Goal: Book appointment/travel/reservation

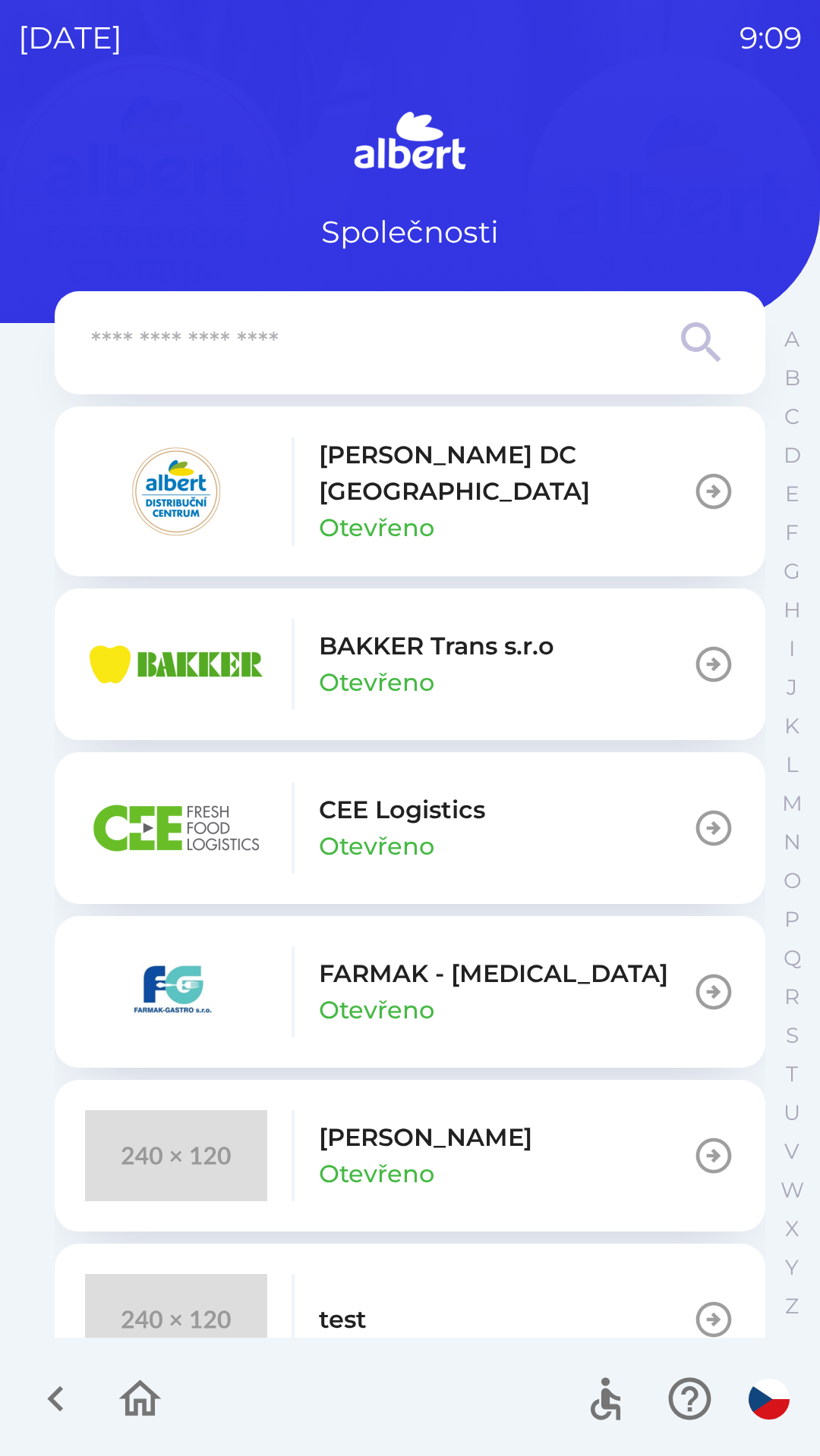
click at [399, 480] on p "[PERSON_NAME] DC [GEOGRAPHIC_DATA]" at bounding box center [504, 473] width 373 height 73
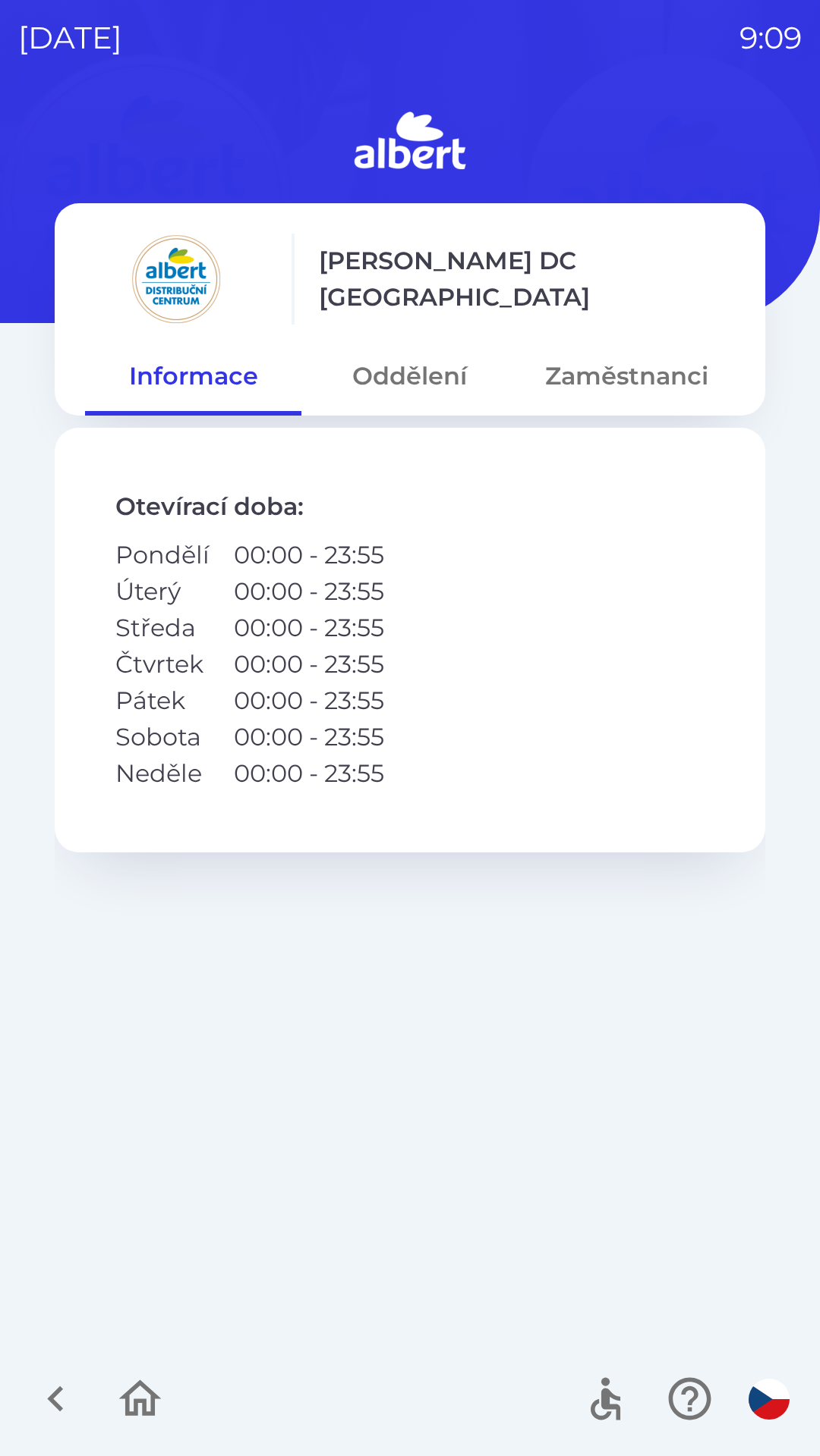
click at [444, 369] on button "Oddělení" at bounding box center [410, 376] width 216 height 54
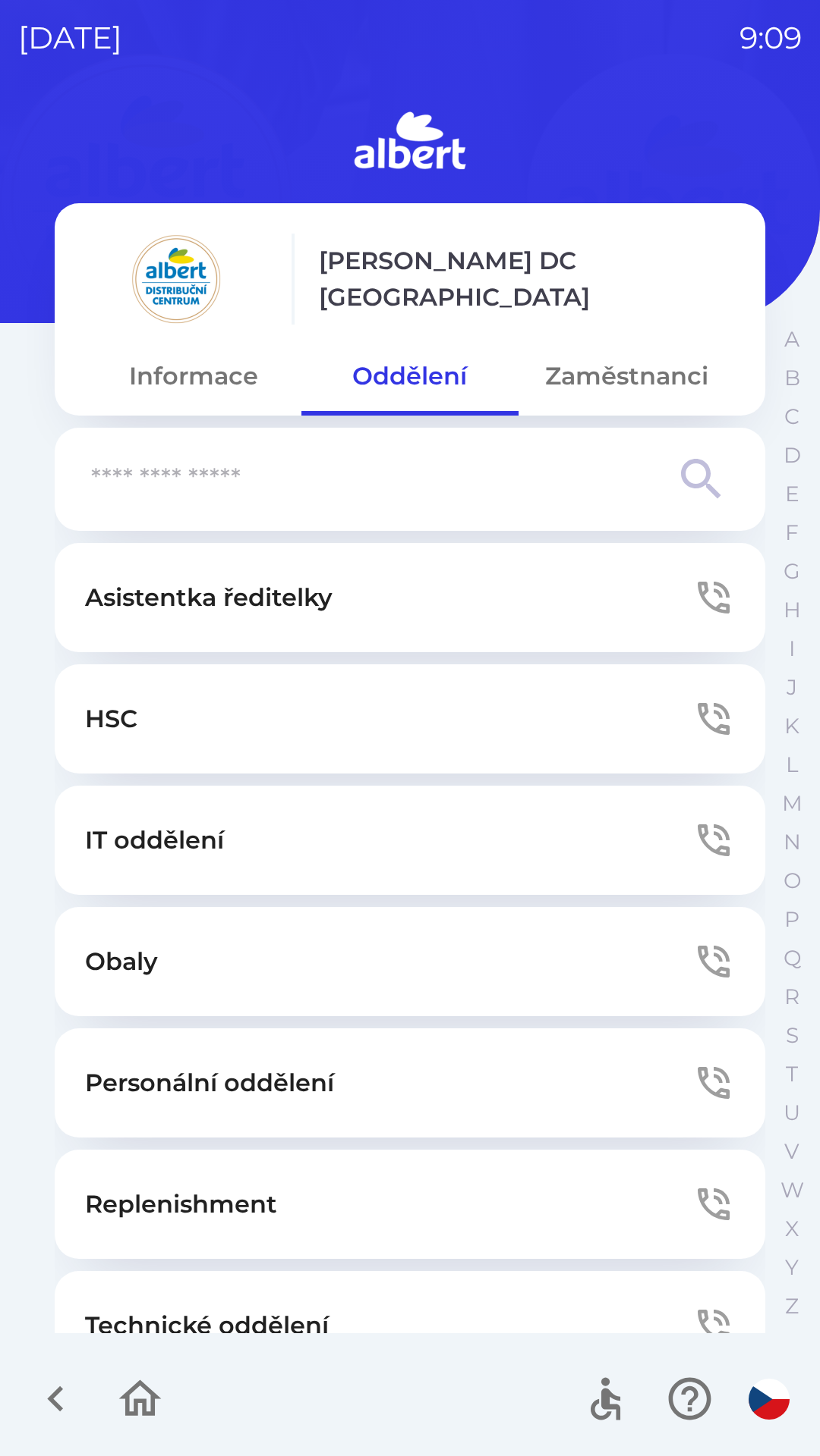
click at [203, 1303] on button "Technické oddělení" at bounding box center [410, 1326] width 710 height 109
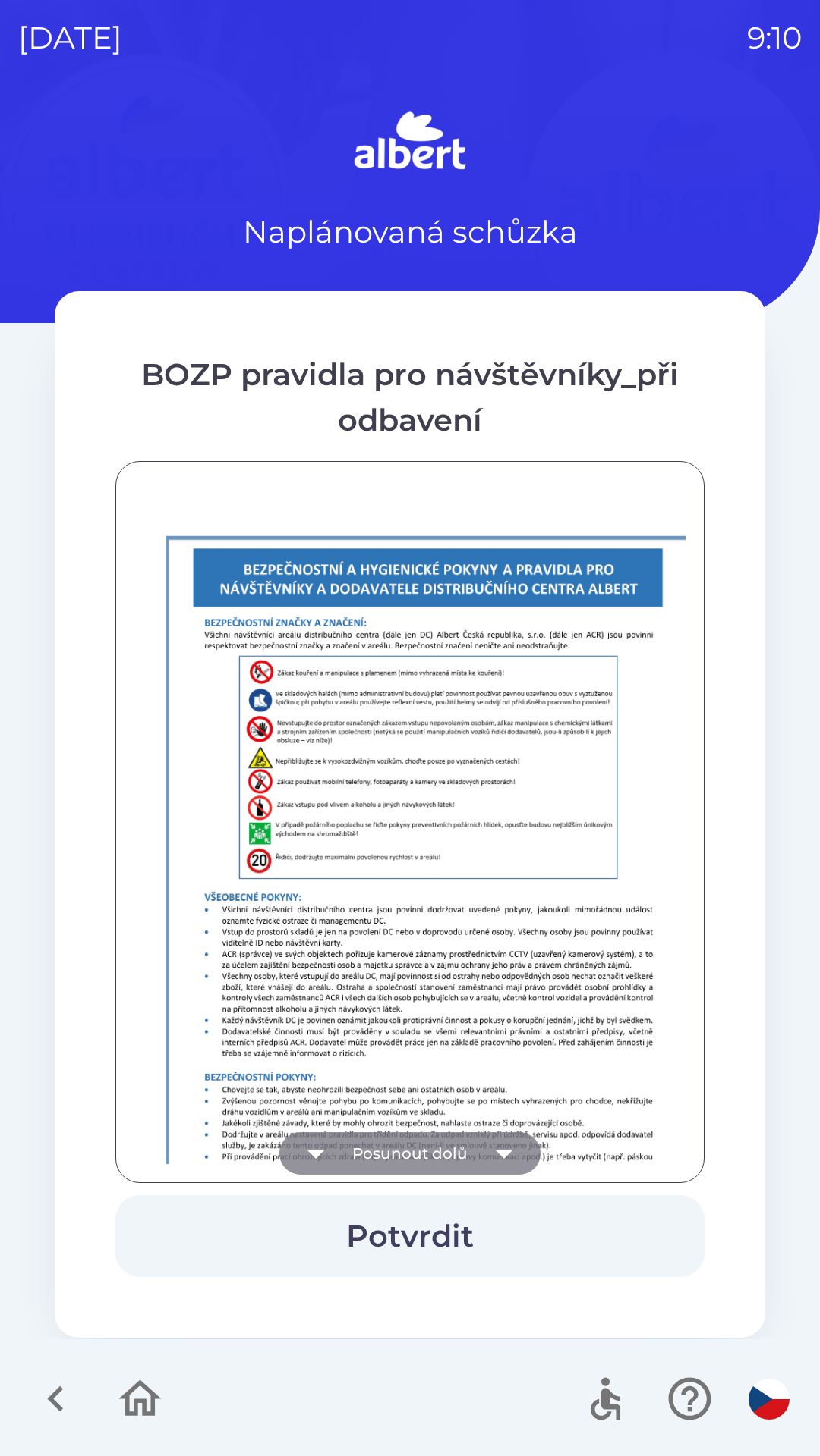
click at [505, 1148] on icon "button" at bounding box center [503, 1153] width 42 height 42
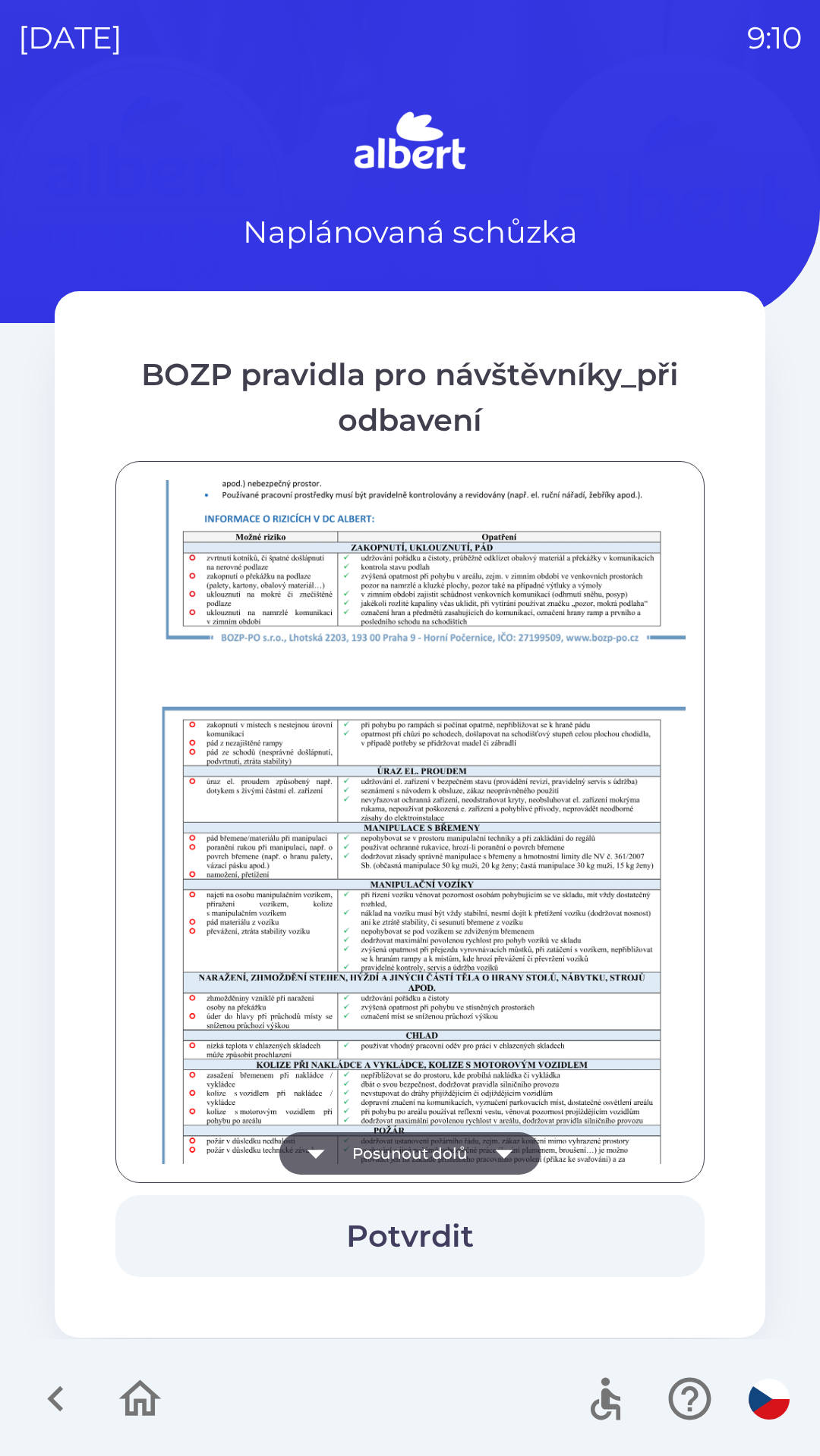
click at [506, 1133] on icon "button" at bounding box center [503, 1153] width 42 height 42
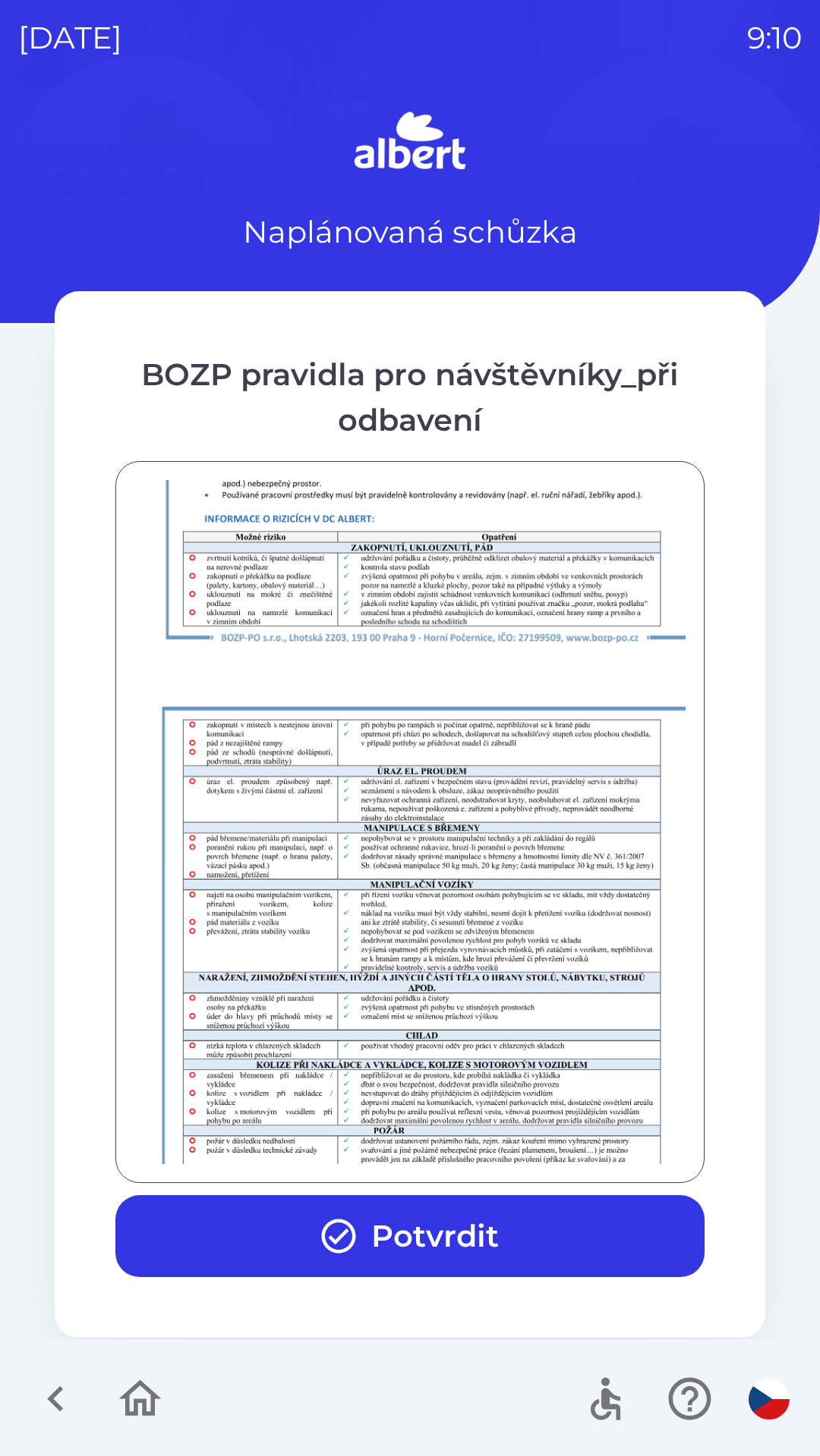
scroll to position [1065, 0]
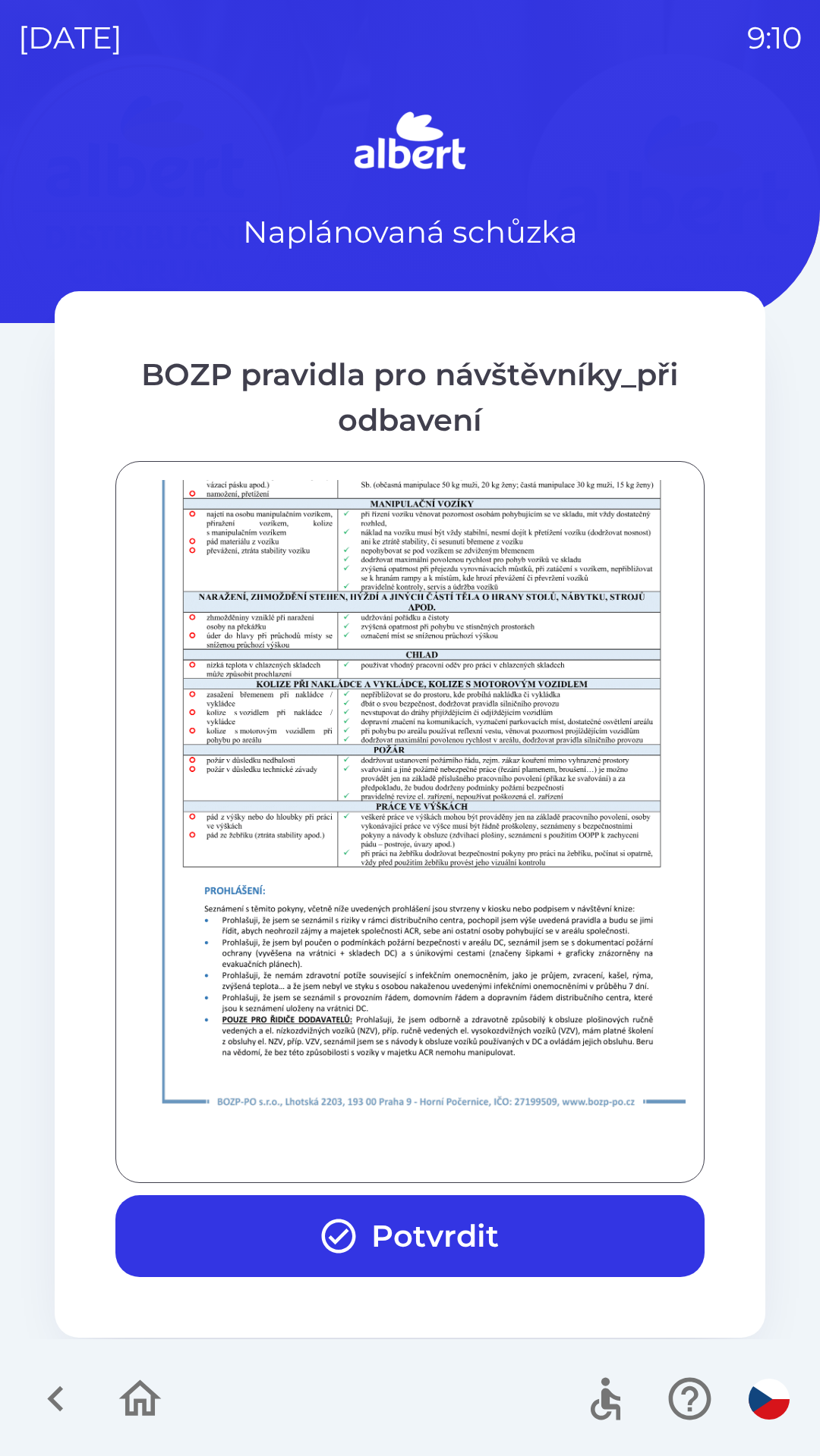
click at [442, 1238] on button "Potvrdit" at bounding box center [410, 1235] width 589 height 82
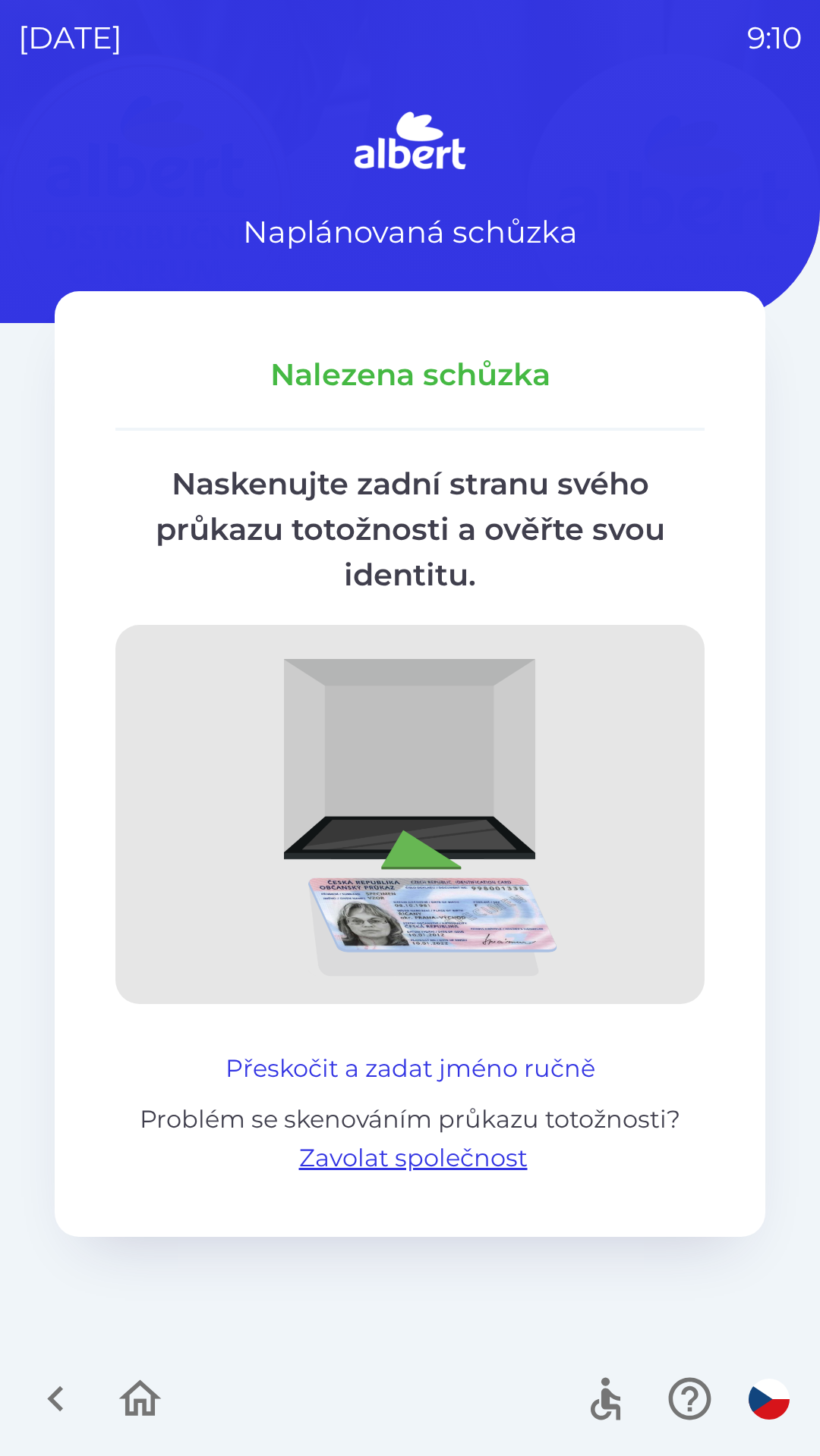
click at [398, 1052] on button "Přeskočit a zadat jméno ručně" at bounding box center [410, 1068] width 381 height 37
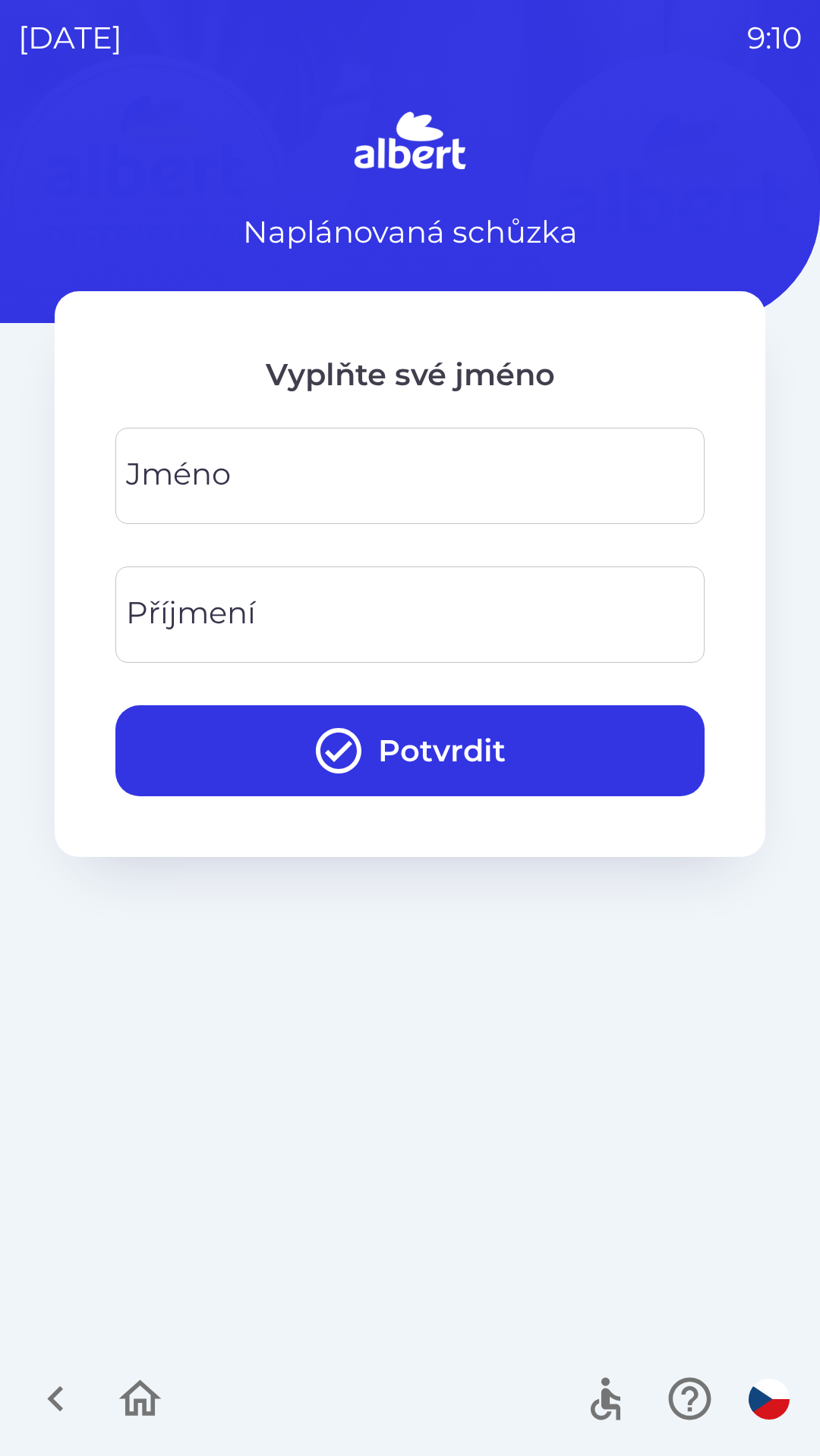
click at [228, 463] on div "[PERSON_NAME]" at bounding box center [410, 476] width 589 height 97
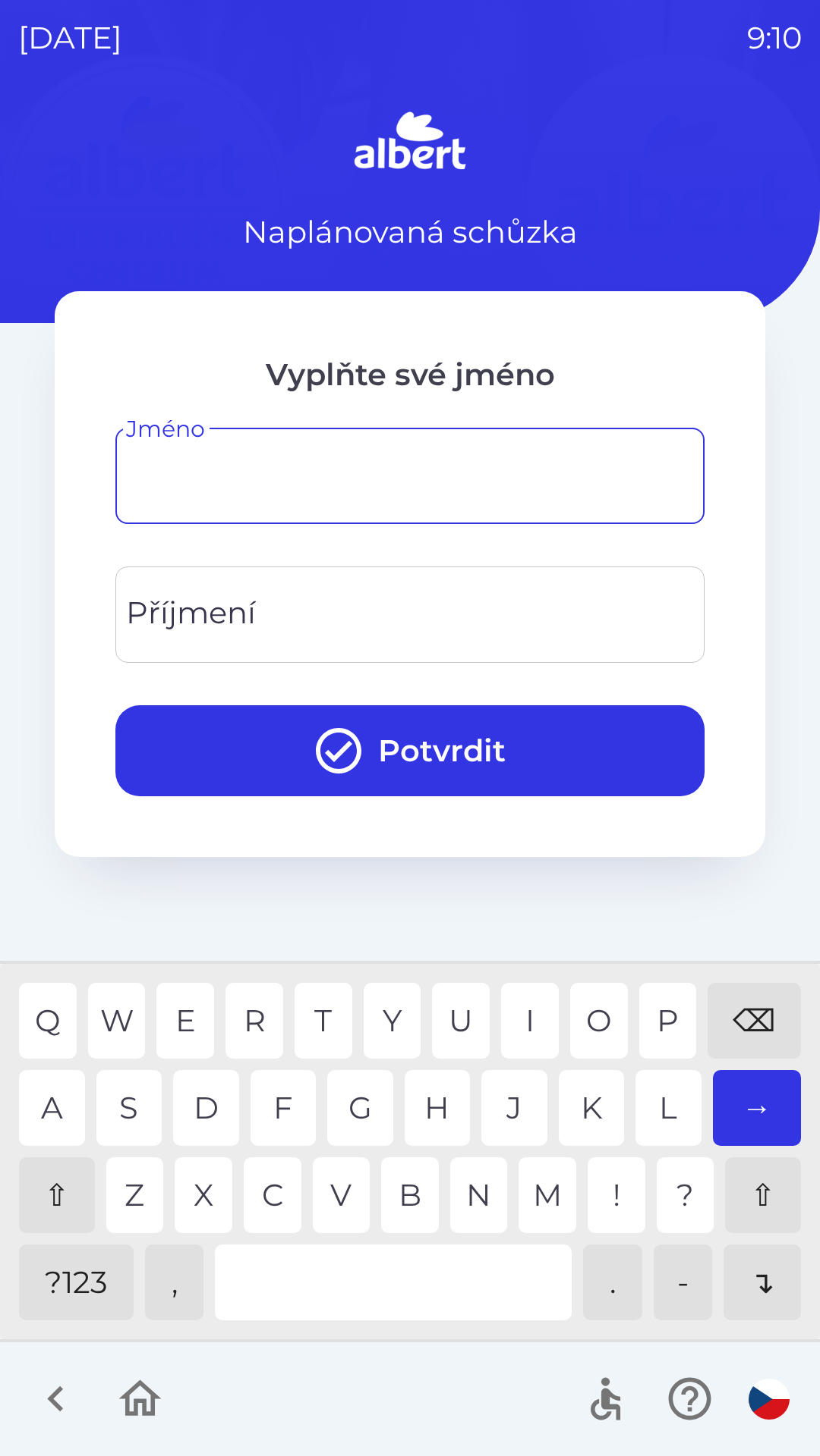
click at [56, 1202] on div "⇧" at bounding box center [56, 1195] width 76 height 76
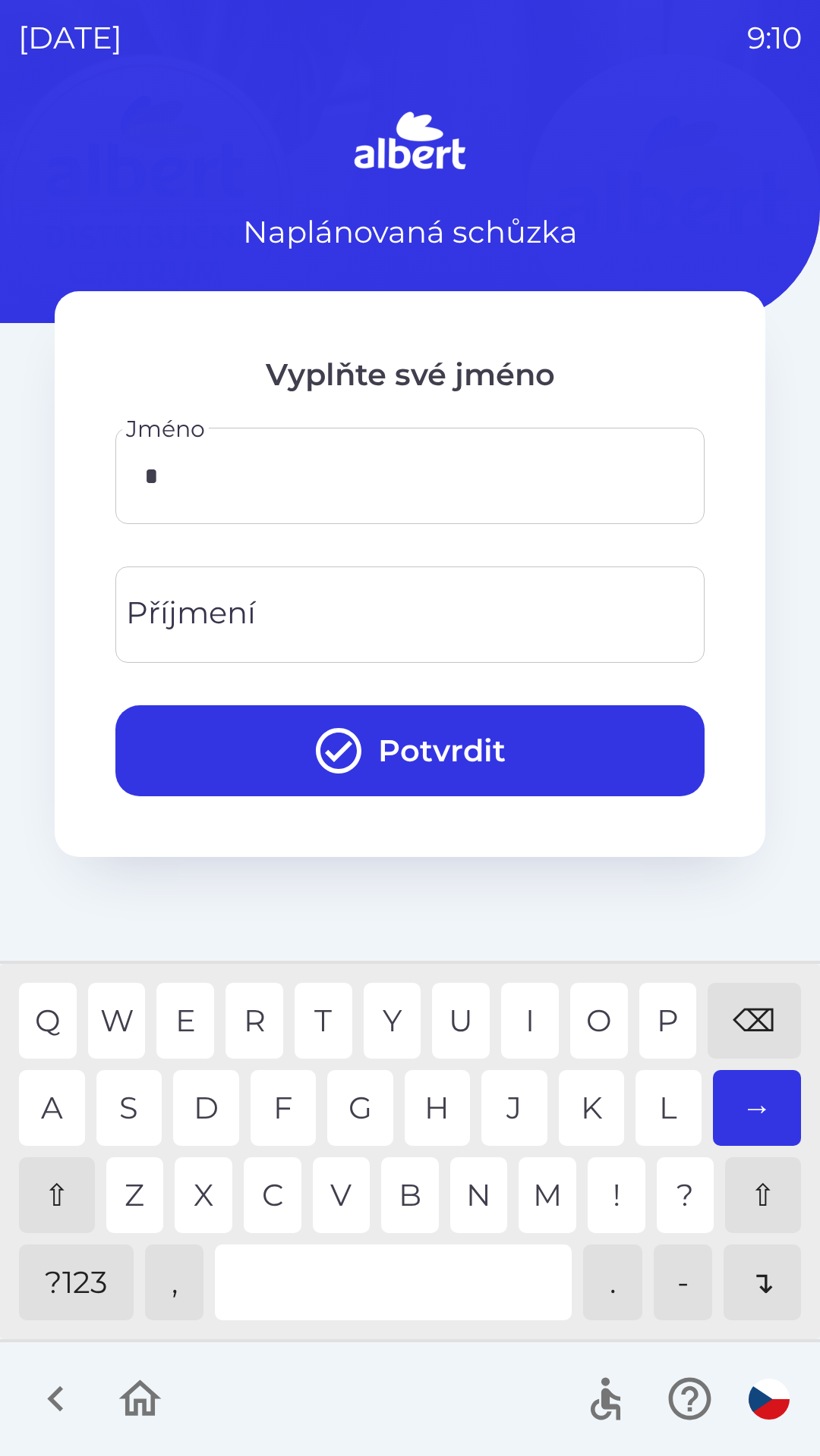
click at [549, 1188] on div "M" at bounding box center [547, 1195] width 57 height 76
click at [524, 1012] on div "I" at bounding box center [529, 1020] width 57 height 76
click at [255, 1013] on div "R" at bounding box center [254, 1020] width 57 height 76
click at [595, 1005] on div "O" at bounding box center [598, 1020] width 57 height 76
click at [132, 1102] on div "S" at bounding box center [130, 1108] width 66 height 76
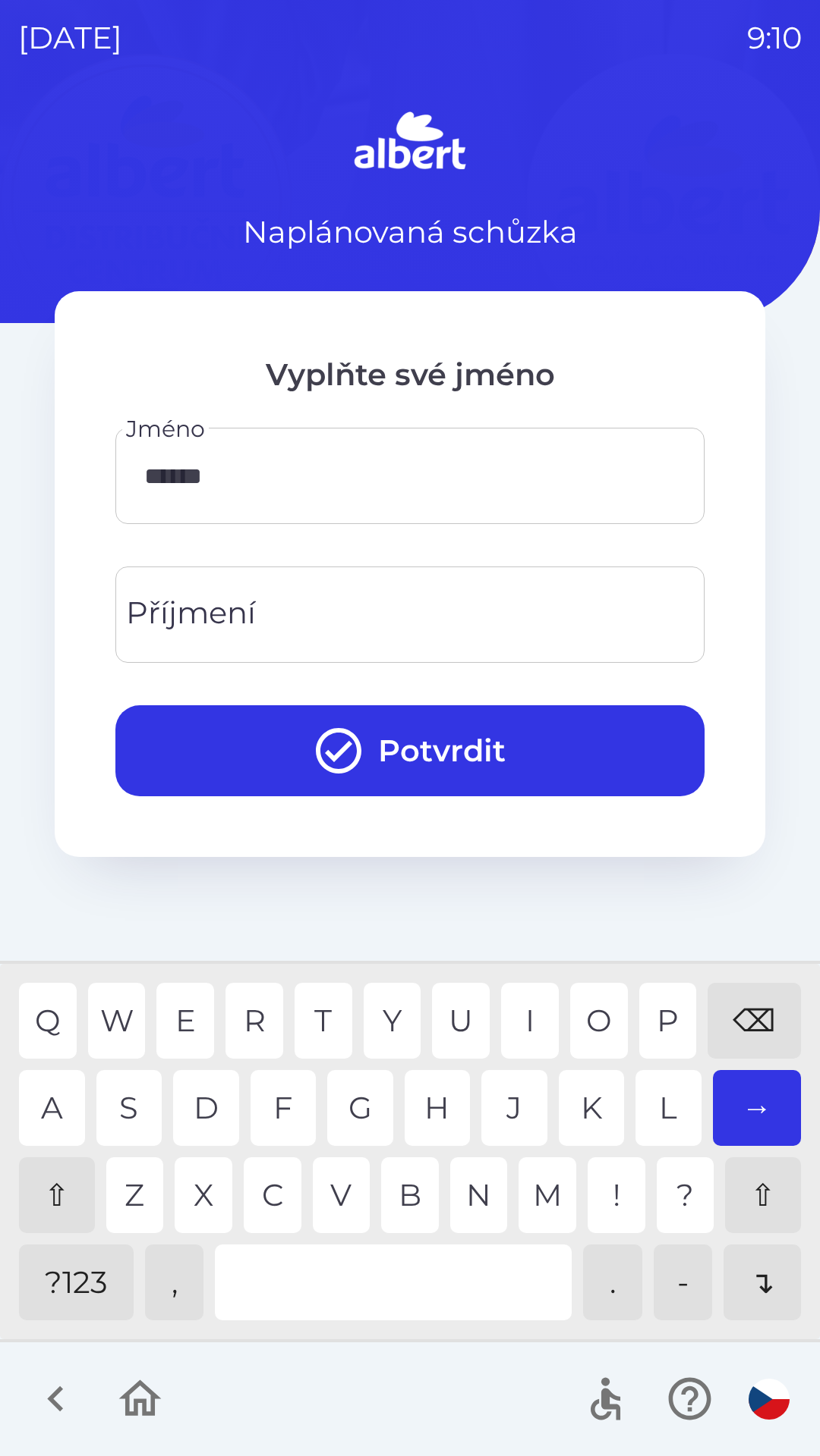
click at [661, 1110] on div "L" at bounding box center [668, 1108] width 66 height 76
type input "********"
click at [333, 1201] on div "V" at bounding box center [341, 1195] width 57 height 76
click at [184, 615] on div "Příjmení Příjmení" at bounding box center [410, 615] width 589 height 97
click at [433, 1108] on div "H" at bounding box center [438, 1108] width 66 height 76
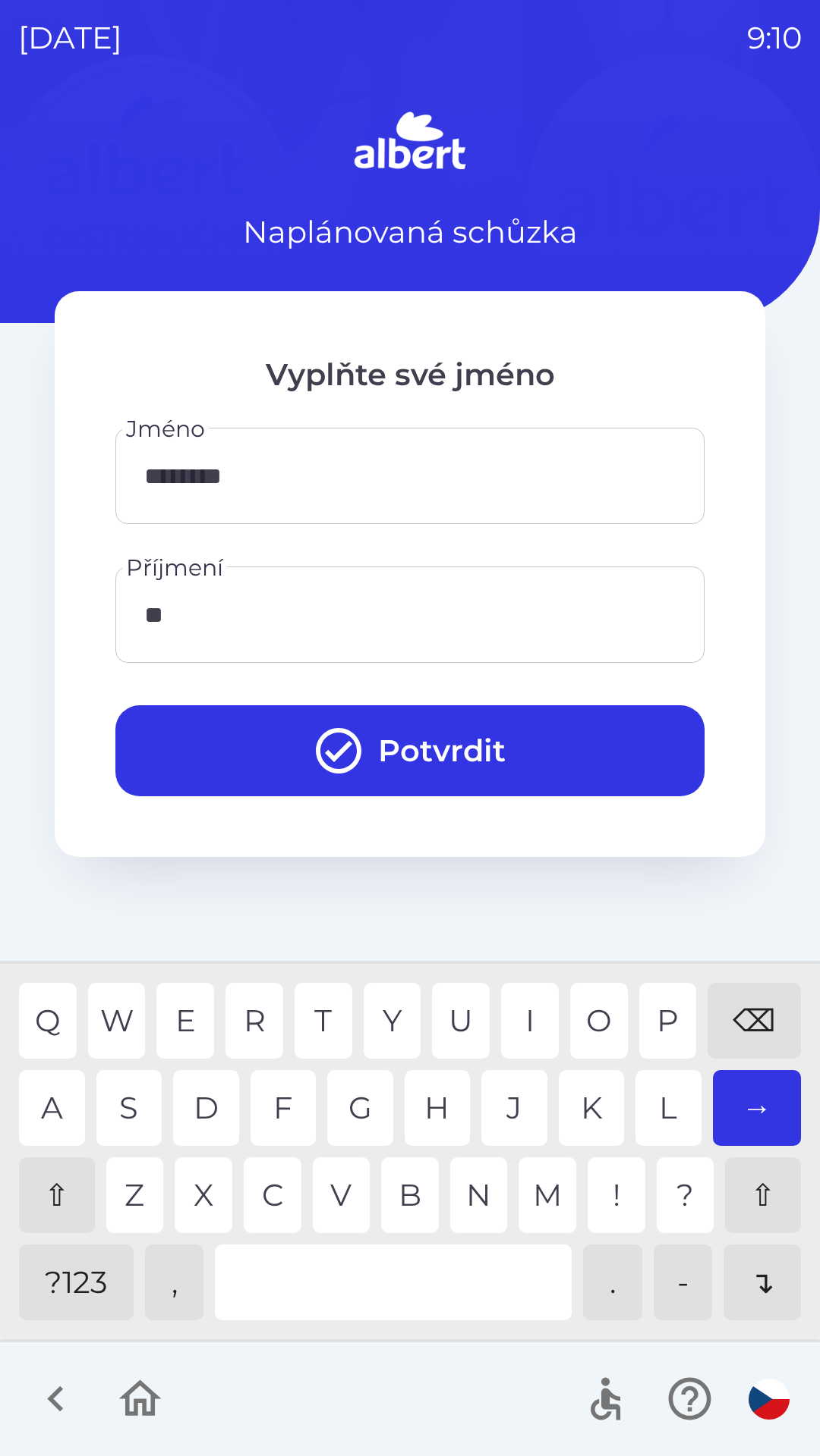
click at [58, 1099] on div "A" at bounding box center [52, 1108] width 66 height 76
click at [205, 1104] on div "D" at bounding box center [206, 1108] width 66 height 76
type input "*****"
click at [449, 745] on button "Potvrdit" at bounding box center [410, 750] width 589 height 91
